Goal: Information Seeking & Learning: Learn about a topic

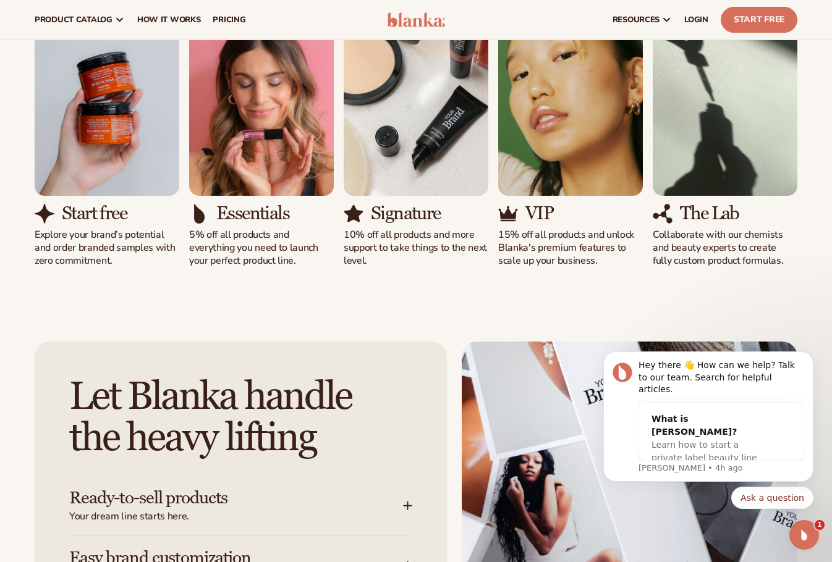
scroll to position [1112, 0]
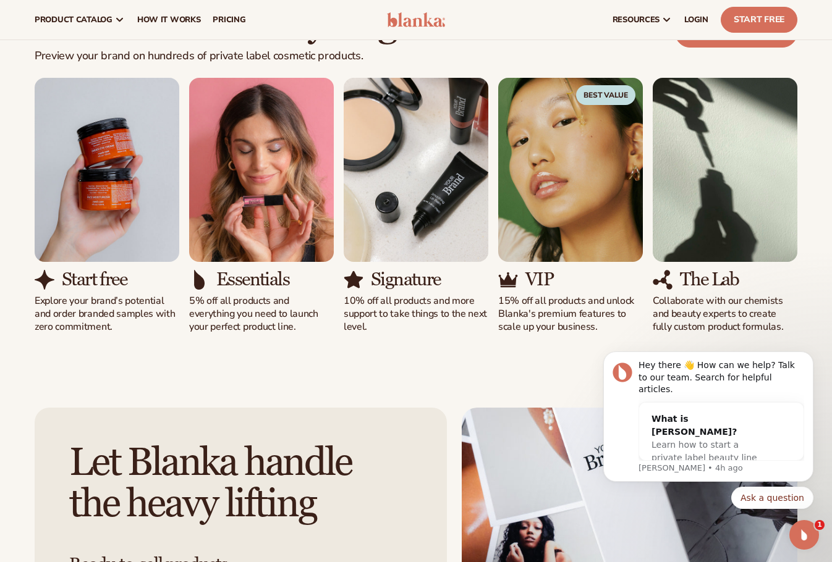
click at [406, 169] on img "3 / 5" at bounding box center [416, 170] width 145 height 185
click at [406, 170] on img "3 / 5" at bounding box center [416, 170] width 145 height 185
click at [556, 206] on img "4 / 5" at bounding box center [570, 170] width 145 height 185
click at [549, 292] on div "VIP 15% off all products and unlock Blanka's premium features to scale up your …" at bounding box center [570, 301] width 145 height 64
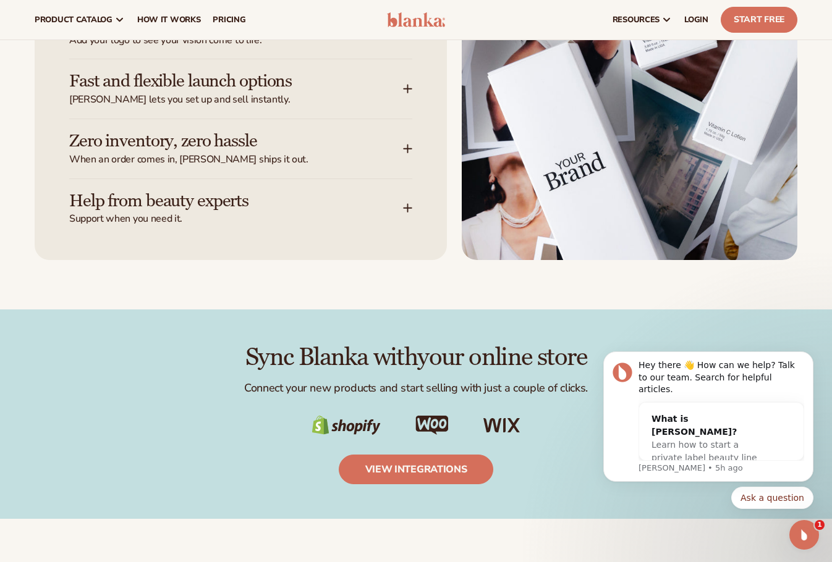
scroll to position [1483, 0]
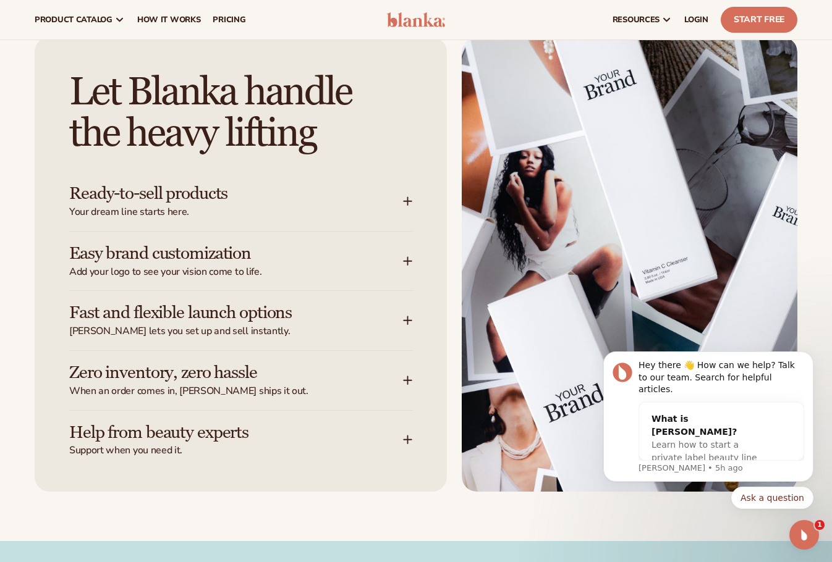
click at [402, 200] on div "Ready-to-sell products Your dream line starts here." at bounding box center [240, 201] width 343 height 59
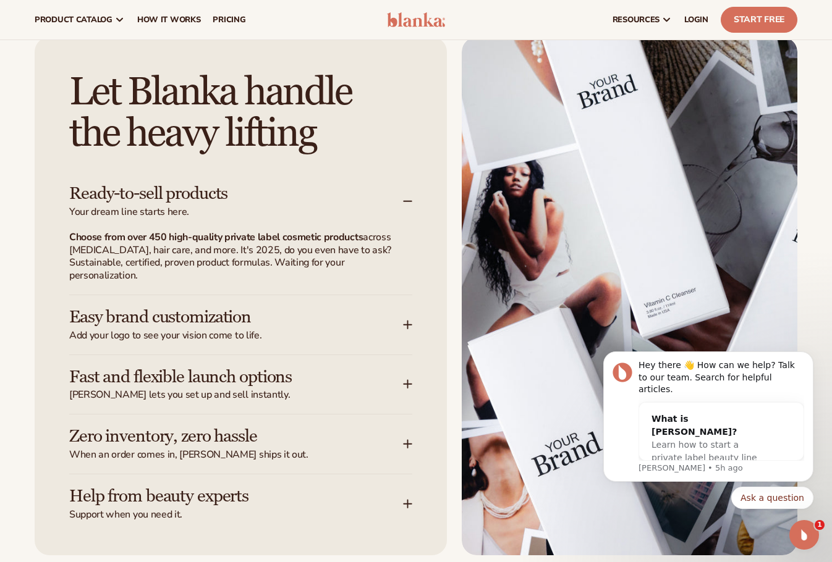
click at [404, 327] on icon at bounding box center [408, 325] width 10 height 10
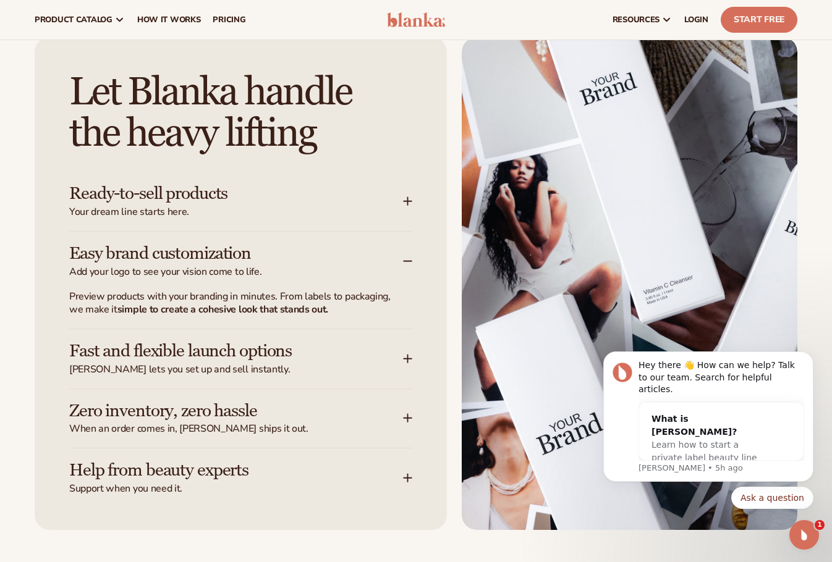
click at [410, 361] on icon at bounding box center [408, 359] width 10 height 10
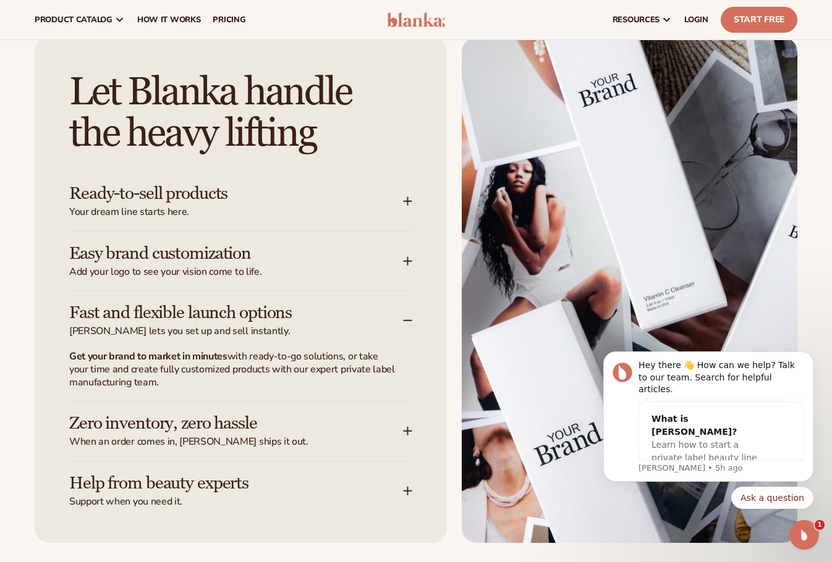
click at [396, 437] on span "When an order comes in, [PERSON_NAME] ships it out." at bounding box center [236, 442] width 334 height 13
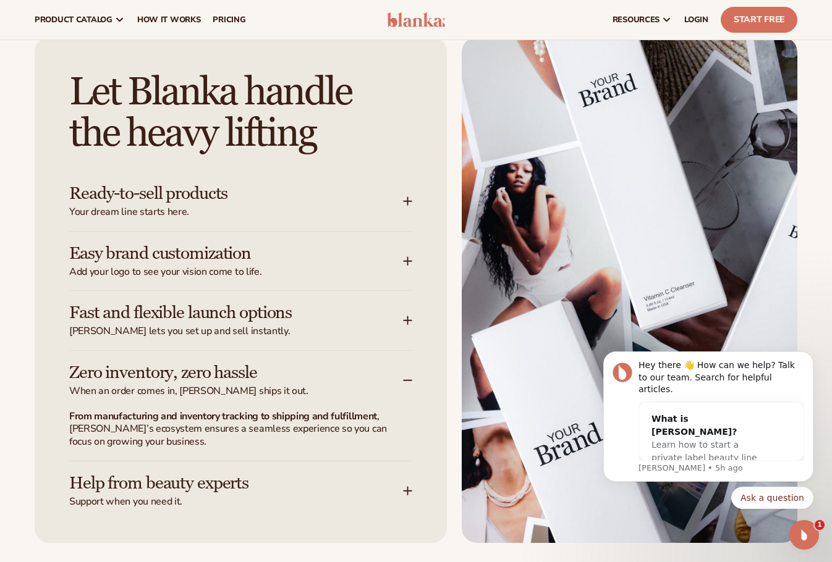
click at [404, 480] on div "Help from beauty experts Support when you need it." at bounding box center [240, 485] width 343 height 47
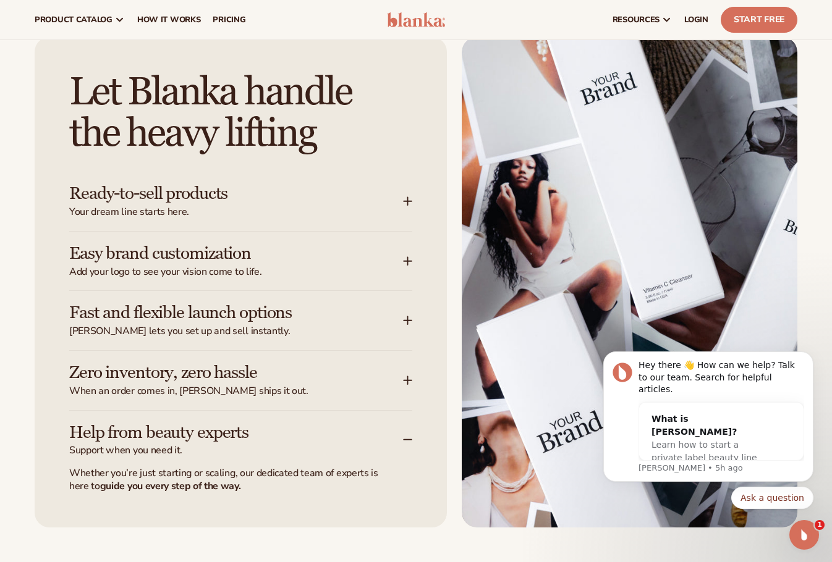
click at [404, 381] on icon at bounding box center [408, 381] width 8 height 0
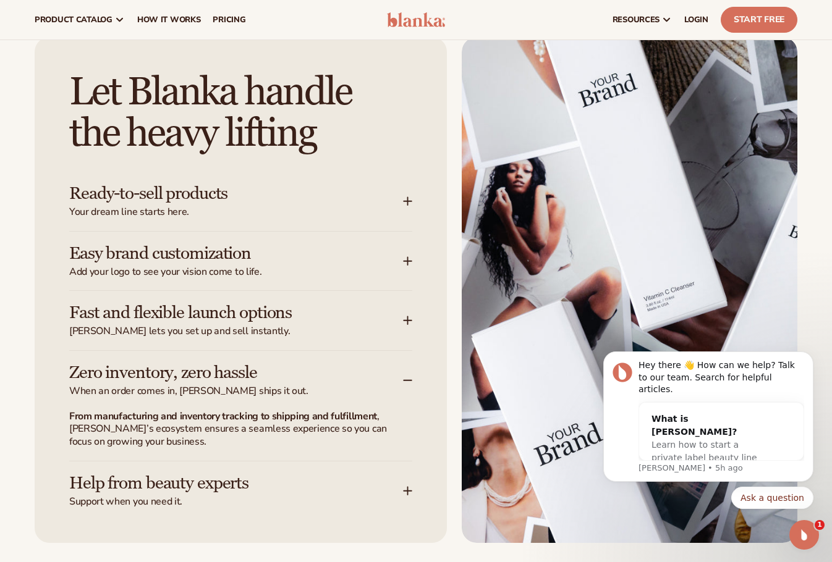
click at [406, 327] on div "Fast and flexible launch options [PERSON_NAME] lets you set up and sell instant…" at bounding box center [240, 320] width 343 height 59
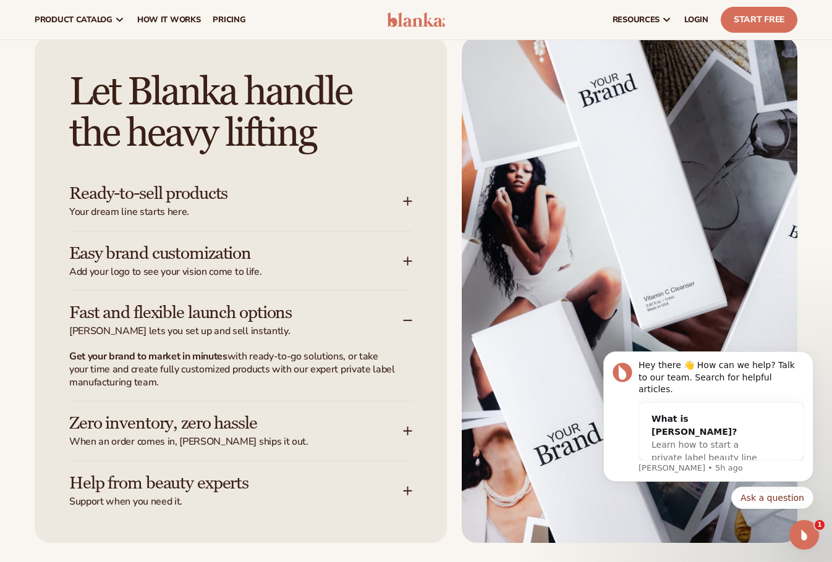
click at [403, 271] on div "Easy brand customization Add your logo to see your vision come to life." at bounding box center [240, 261] width 343 height 59
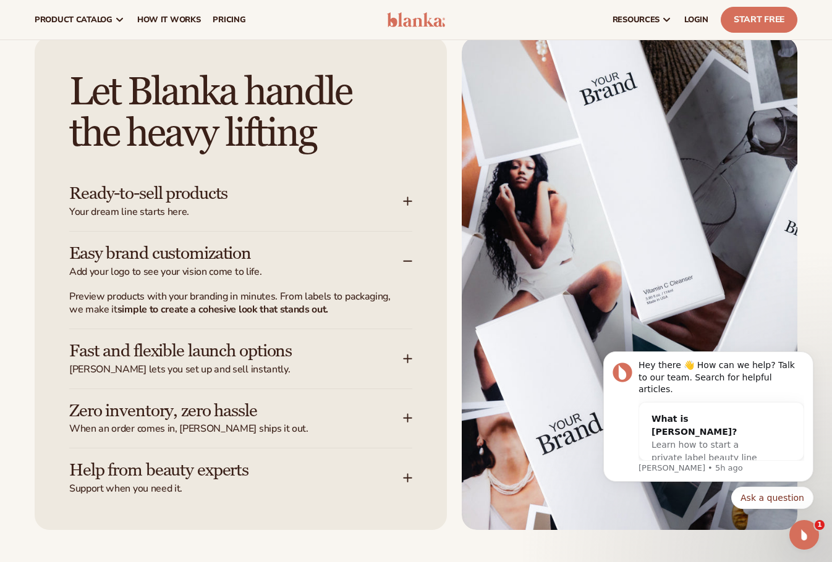
click at [407, 214] on div "Ready-to-sell products Your dream line starts here." at bounding box center [240, 201] width 343 height 59
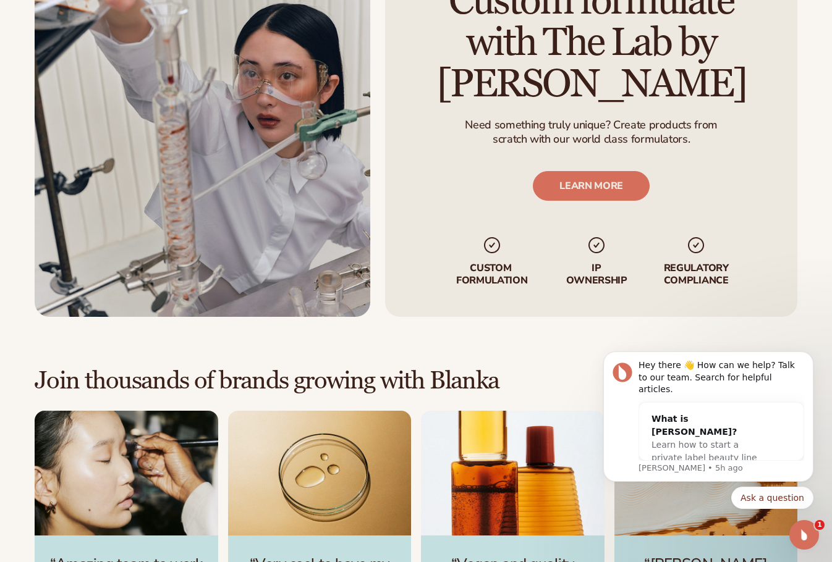
scroll to position [2967, 0]
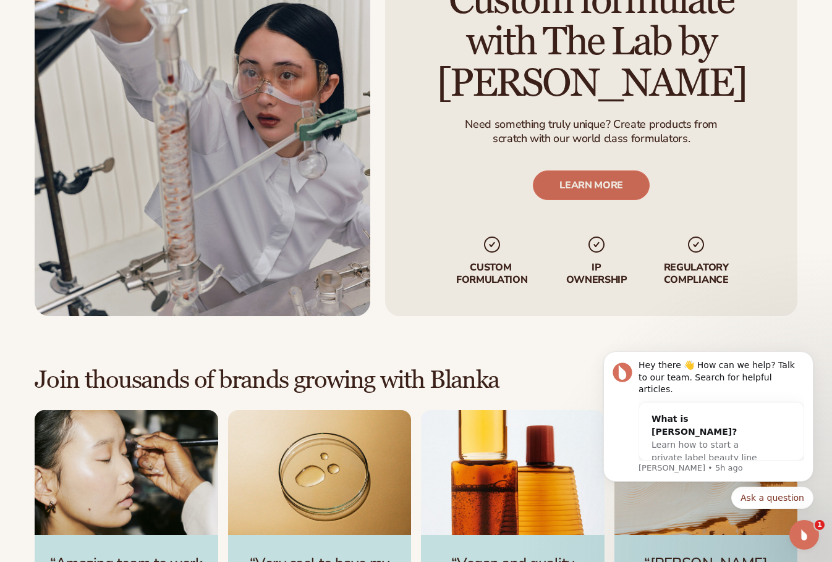
click at [563, 188] on link "LEARN MORE" at bounding box center [591, 186] width 117 height 30
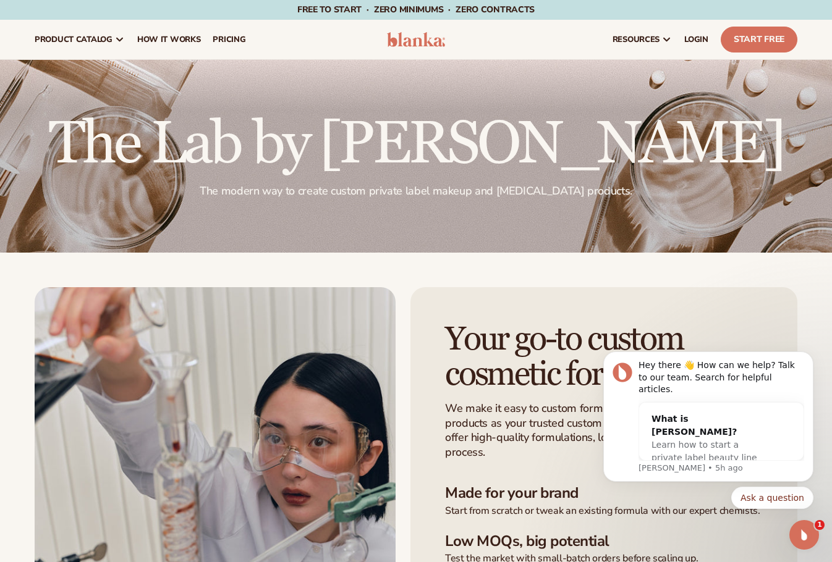
click at [469, 30] on div "resources connect your store" at bounding box center [630, 40] width 346 height 40
click at [410, 33] on img at bounding box center [416, 39] width 58 height 15
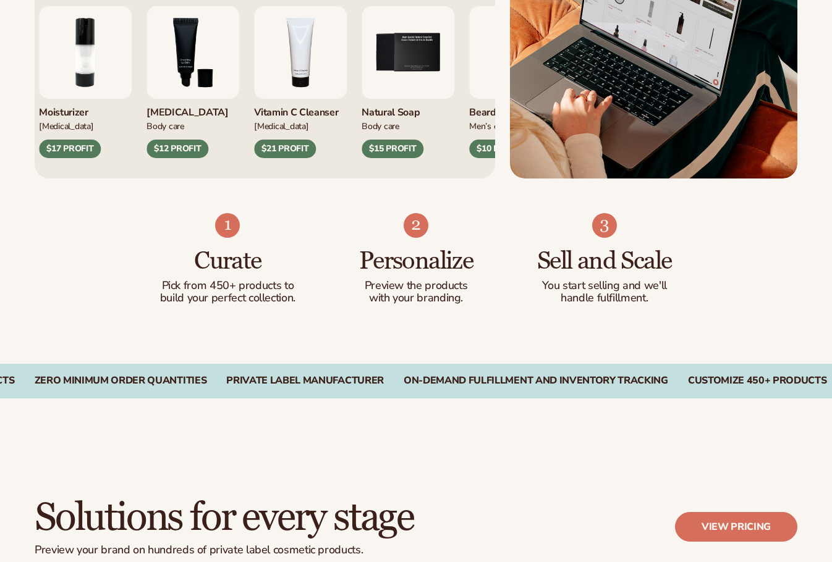
click at [254, 145] on div "Lip Gloss Makeup $16 PROFIT Moisturizer Skin Care $17 PROFIT Makeup" at bounding box center [141, 82] width 421 height 152
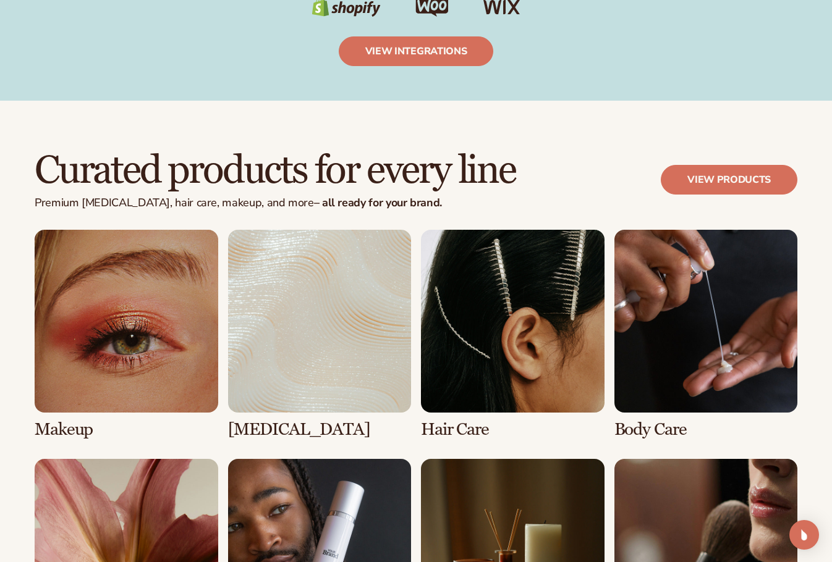
scroll to position [2349, 0]
